Goal: Transaction & Acquisition: Purchase product/service

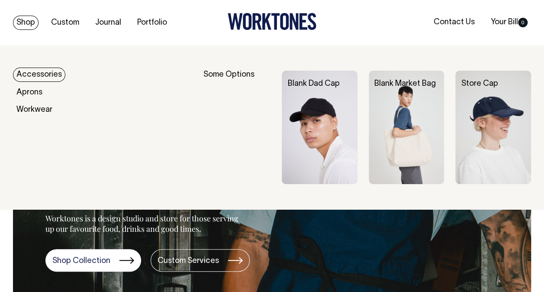
click at [19, 19] on link "Shop" at bounding box center [26, 23] width 26 height 14
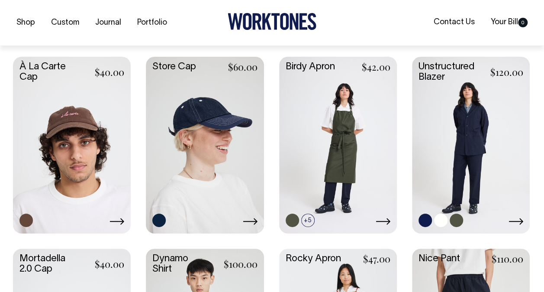
scroll to position [390, 0]
click at [516, 217] on icon at bounding box center [516, 220] width 15 height 7
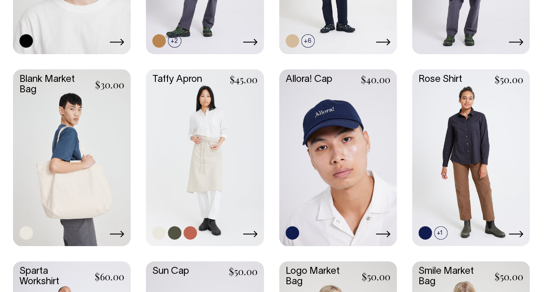
scroll to position [953, 0]
click at [236, 200] on link at bounding box center [205, 156] width 118 height 175
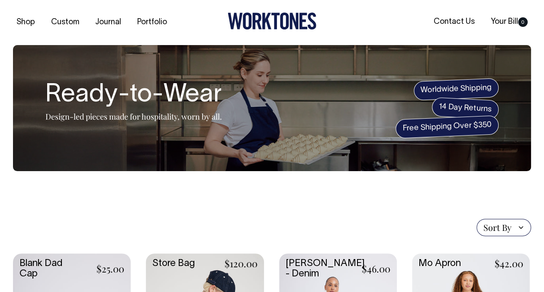
scroll to position [0, 0]
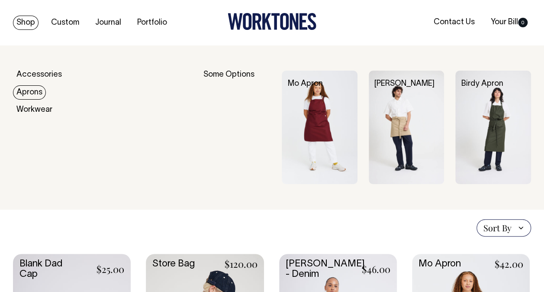
click at [33, 92] on link "Aprons" at bounding box center [29, 92] width 33 height 14
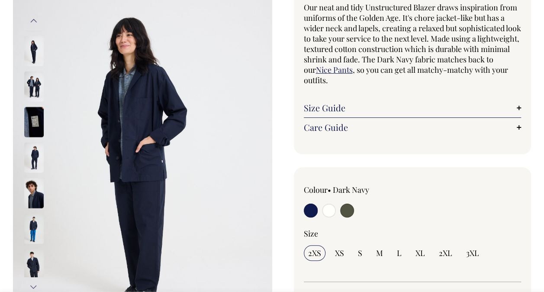
scroll to position [87, 0]
click at [352, 207] on input "radio" at bounding box center [347, 210] width 14 height 14
radio input "true"
select select "Olive"
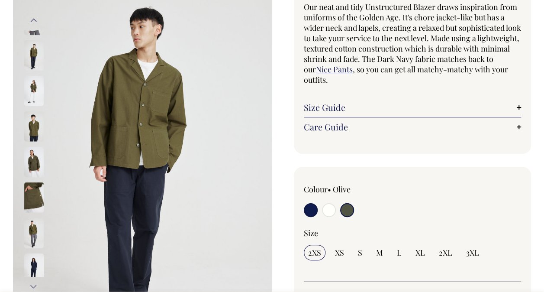
click at [308, 203] on label at bounding box center [311, 211] width 14 height 16
click at [308, 203] on input "radio" at bounding box center [311, 210] width 14 height 14
radio input "true"
select select "Dark Navy"
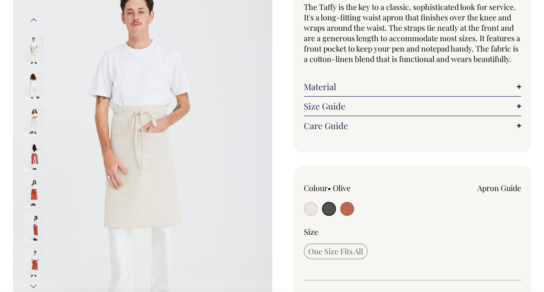
scroll to position [87, 0]
click at [332, 216] on input "radio" at bounding box center [329, 209] width 14 height 14
click at [348, 214] on input "radio" at bounding box center [347, 209] width 14 height 14
radio input "true"
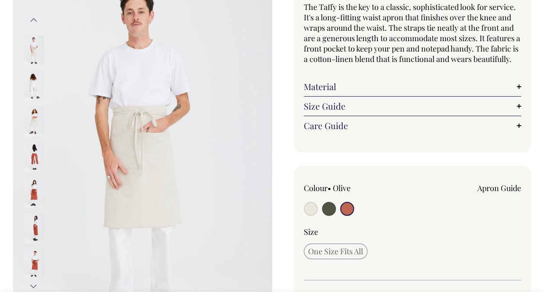
select select "Rust"
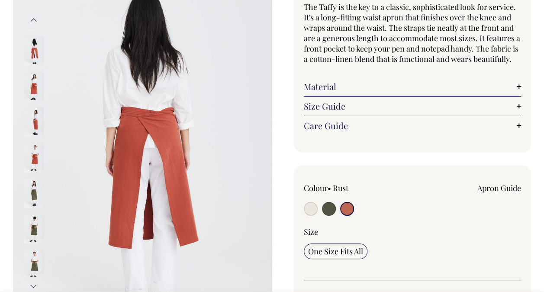
click at [329, 216] on input "radio" at bounding box center [329, 209] width 14 height 14
radio input "true"
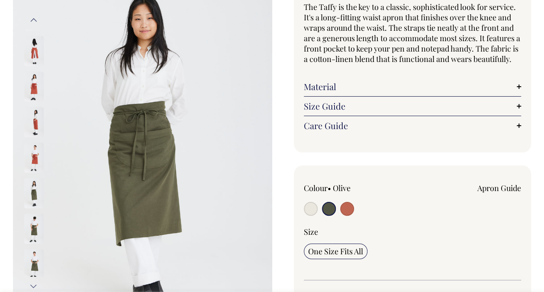
radio input "true"
select select "Olive"
click at [314, 215] on input "radio" at bounding box center [311, 209] width 14 height 14
radio input "true"
radio input "false"
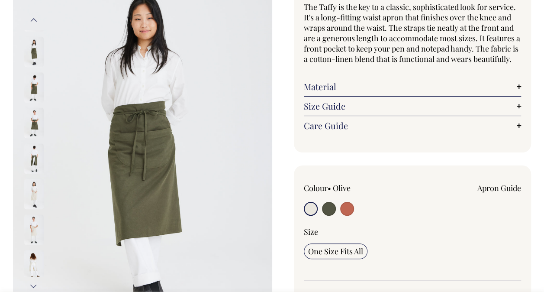
select select "Natural"
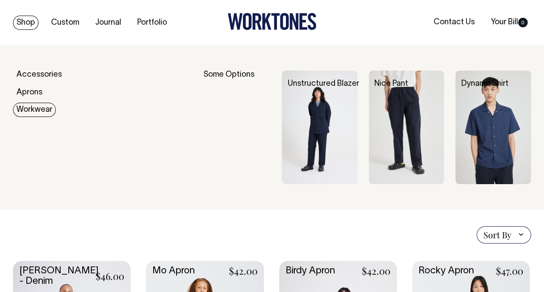
click at [37, 112] on link "Workwear" at bounding box center [34, 110] width 43 height 14
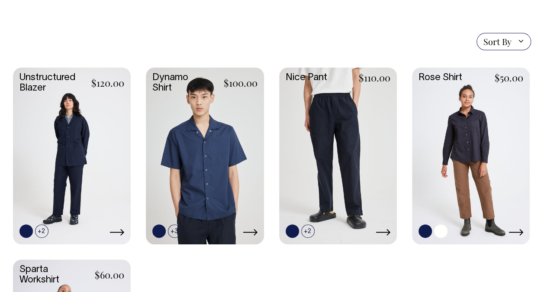
scroll to position [217, 0]
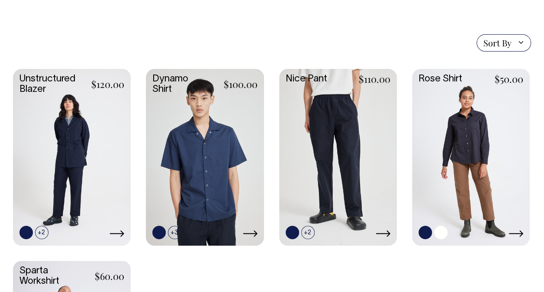
click at [465, 155] on link at bounding box center [471, 156] width 118 height 175
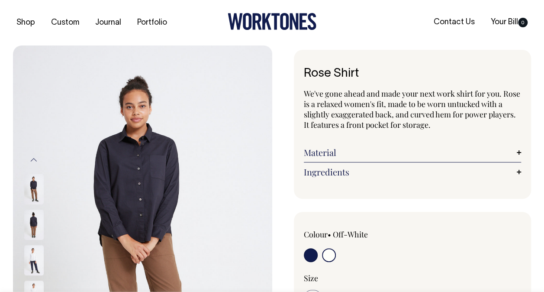
click at [328, 253] on input "radio" at bounding box center [329, 255] width 14 height 14
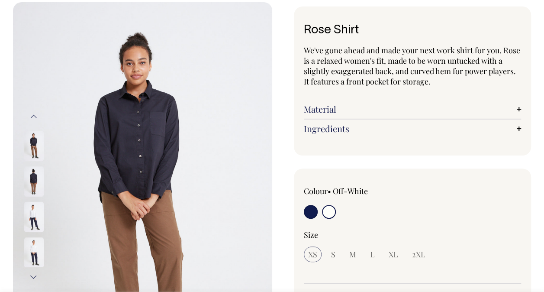
scroll to position [43, 0]
click at [307, 208] on input "radio" at bounding box center [311, 212] width 14 height 14
radio input "true"
radio input "false"
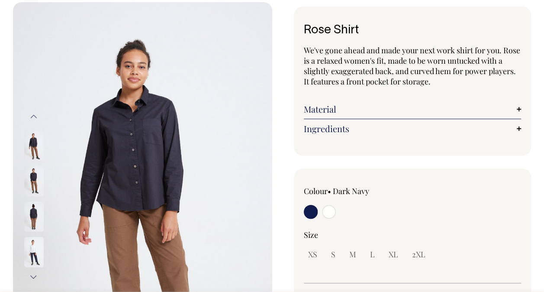
click at [327, 211] on input "radio" at bounding box center [329, 212] width 14 height 14
radio input "true"
select select "Off-White"
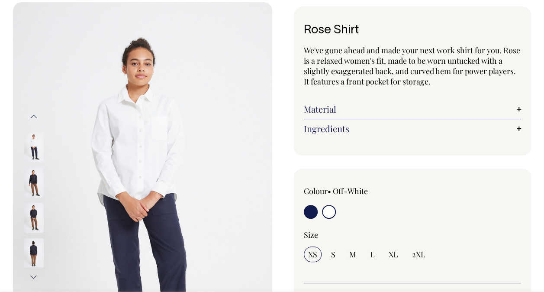
click at [37, 224] on img at bounding box center [33, 217] width 19 height 30
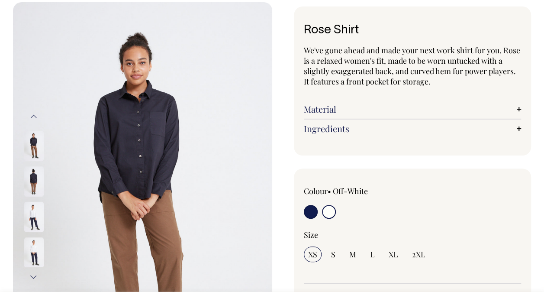
click at [32, 179] on img at bounding box center [33, 181] width 19 height 30
